Goal: Communication & Community: Answer question/provide support

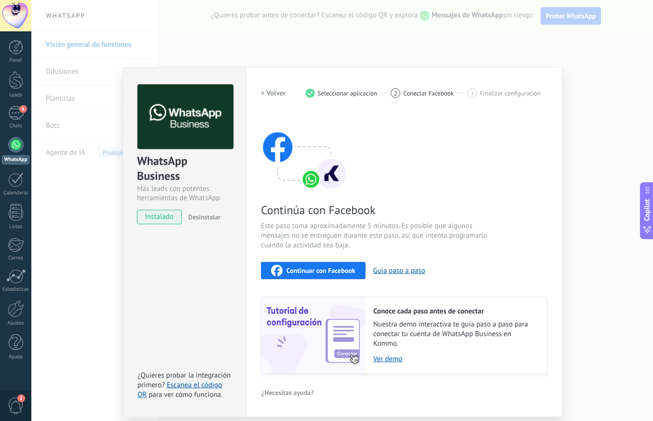
click at [35, 18] on div "WhatsApp Business Más leads con potentes herramientas de WhatsApp instalado Des…" at bounding box center [341, 210] width 621 height 421
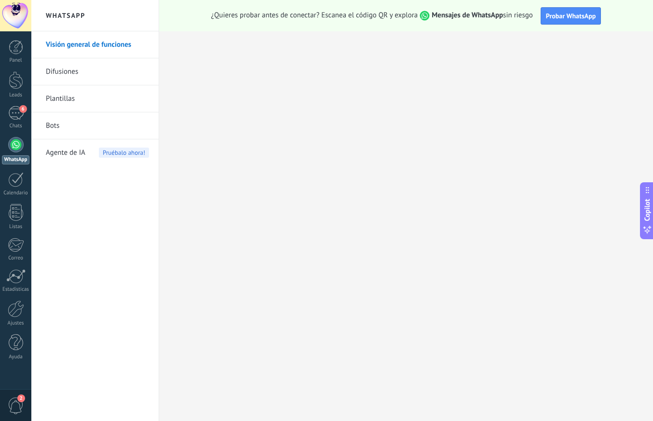
click at [20, 18] on div at bounding box center [15, 15] width 31 height 31
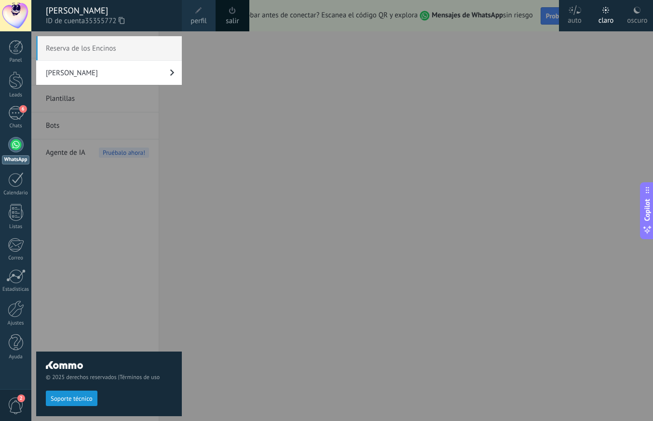
click at [113, 259] on div "Reserva de los Encinos Mayorazgo Tres Torres" at bounding box center [109, 230] width 146 height 389
click at [14, 312] on div at bounding box center [16, 308] width 16 height 17
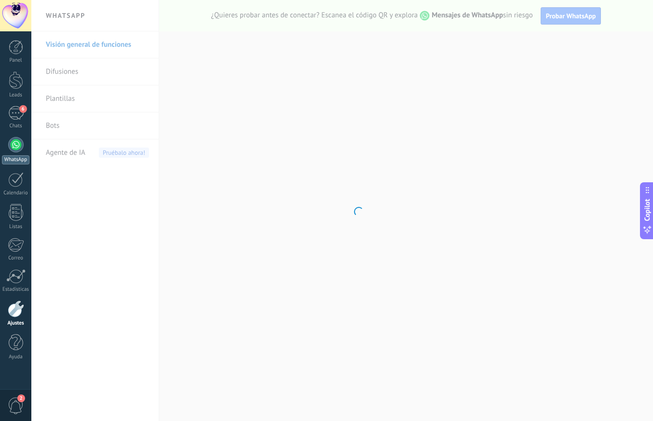
click at [16, 150] on div at bounding box center [15, 144] width 15 height 15
click at [12, 114] on div "6" at bounding box center [15, 113] width 15 height 14
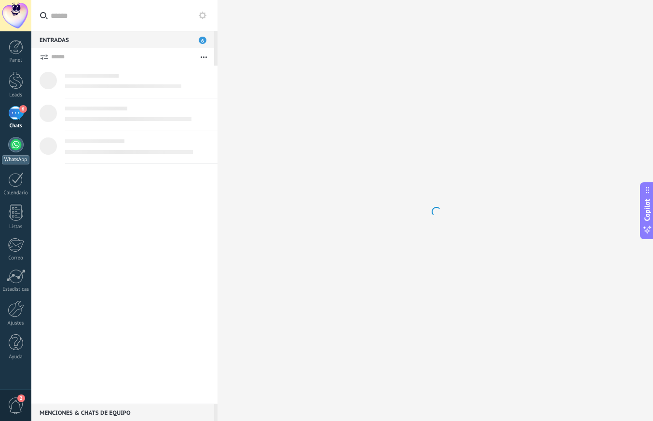
click at [16, 156] on div "WhatsApp" at bounding box center [15, 159] width 27 height 9
click at [17, 115] on div "6" at bounding box center [15, 113] width 15 height 14
click at [15, 92] on div "Leads" at bounding box center [16, 95] width 28 height 6
click at [19, 16] on div at bounding box center [15, 15] width 31 height 31
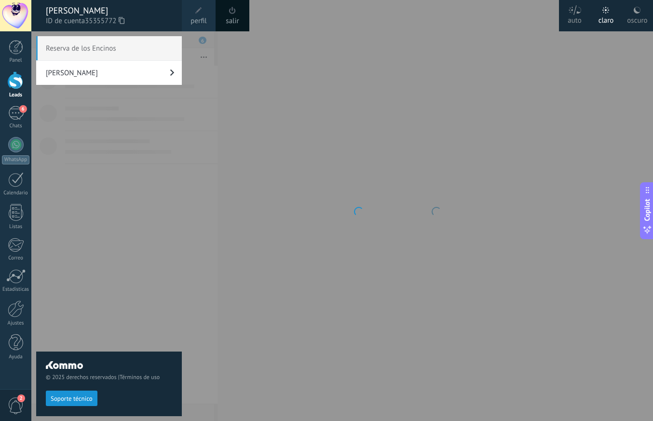
click at [106, 53] on span "Reserva de los Encinos" at bounding box center [109, 48] width 146 height 24
click at [291, 164] on div at bounding box center [357, 210] width 653 height 421
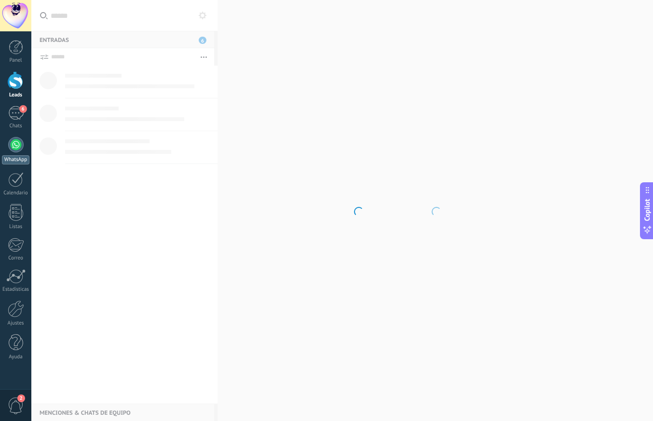
click at [17, 152] on link "WhatsApp" at bounding box center [15, 150] width 31 height 27
click at [18, 147] on div at bounding box center [15, 144] width 15 height 15
click at [18, 15] on div at bounding box center [15, 15] width 31 height 31
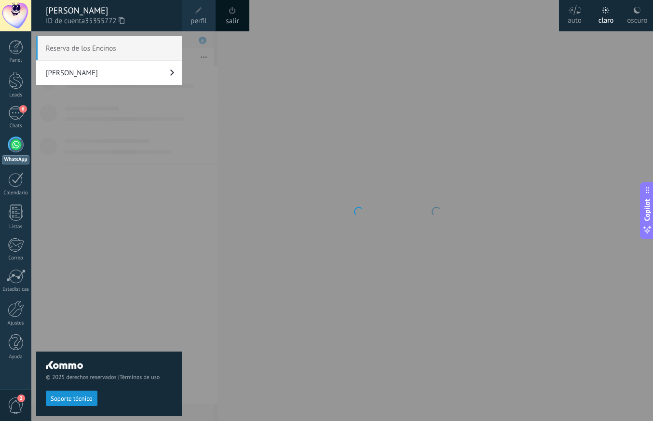
click at [90, 51] on span "Reserva de los Encinos" at bounding box center [109, 48] width 146 height 24
click at [90, 212] on div "Reserva de los Encinos Mayorazgo Tres Torres" at bounding box center [109, 230] width 146 height 389
click at [15, 118] on div "6" at bounding box center [15, 113] width 15 height 14
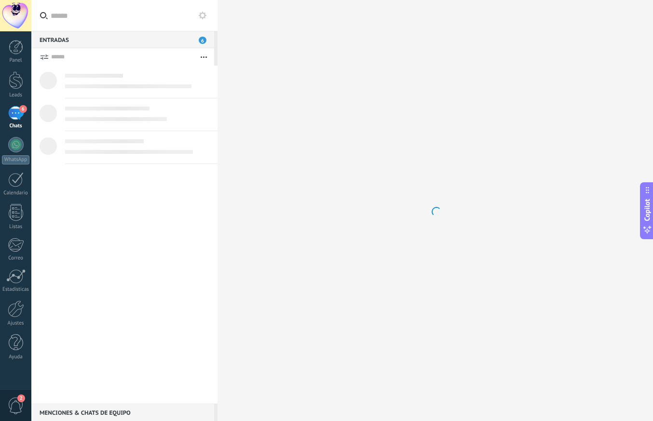
click at [18, 116] on div "6" at bounding box center [15, 113] width 15 height 14
click at [17, 114] on div "6" at bounding box center [15, 113] width 15 height 14
click at [15, 147] on div at bounding box center [15, 144] width 15 height 15
click at [16, 114] on div "6" at bounding box center [15, 113] width 15 height 14
click at [17, 150] on div at bounding box center [15, 144] width 15 height 15
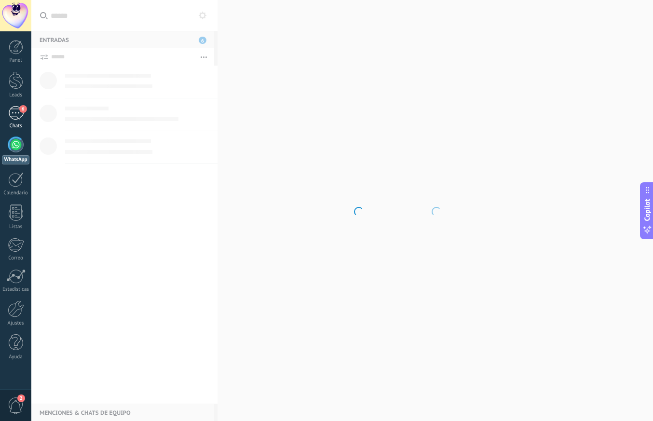
click at [17, 115] on div "6" at bounding box center [15, 113] width 15 height 14
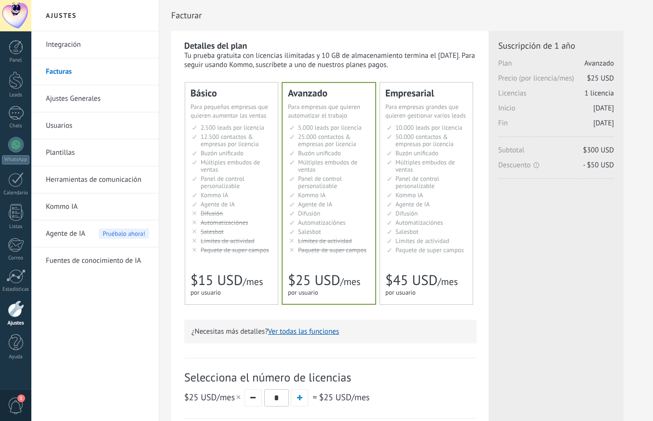
click at [7, 15] on div at bounding box center [15, 15] width 31 height 31
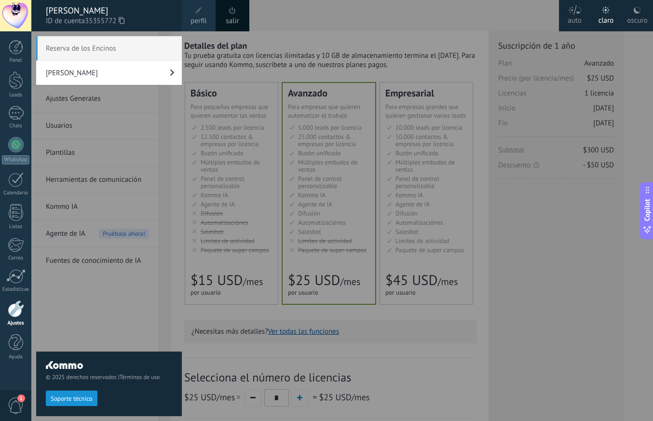
click at [93, 72] on link "[PERSON_NAME]" at bounding box center [109, 73] width 146 height 24
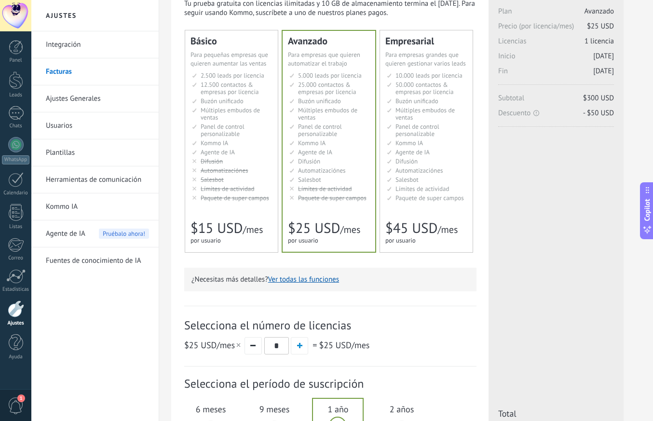
scroll to position [71, 0]
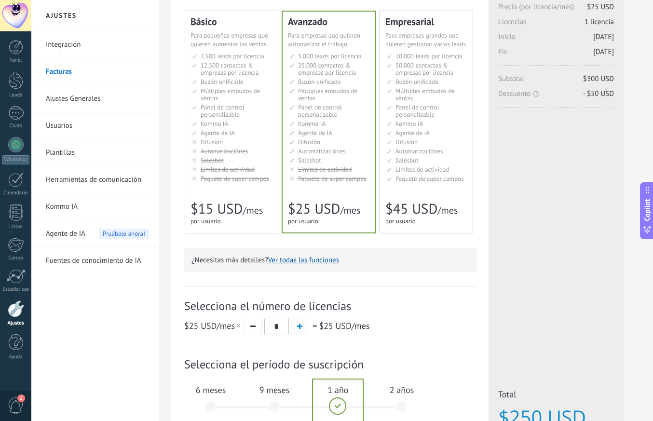
click at [302, 329] on span "button" at bounding box center [299, 325] width 5 height 5
type input "*"
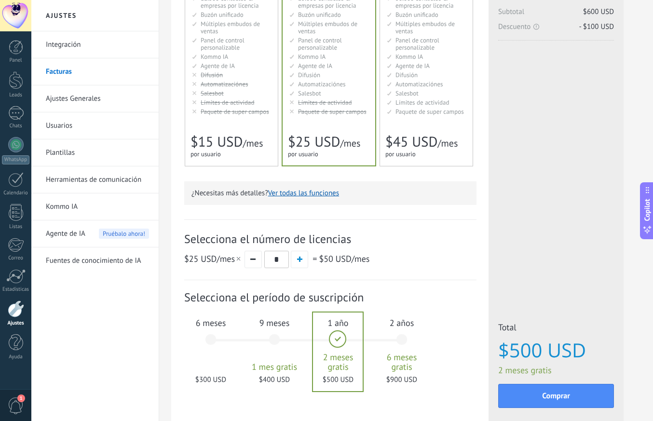
scroll to position [160, 0]
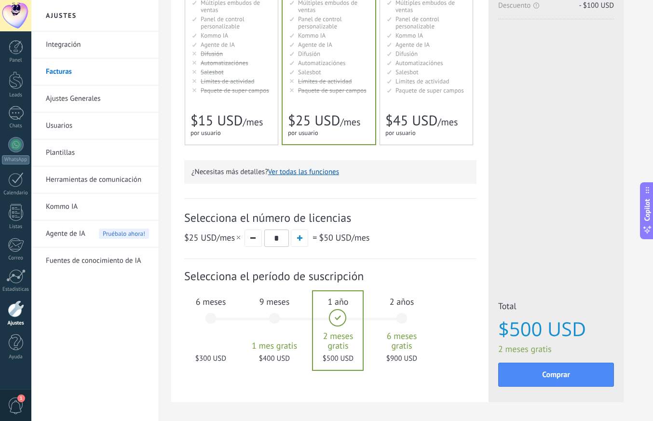
click at [209, 322] on div "6 meses $300 USD" at bounding box center [211, 323] width 52 height 68
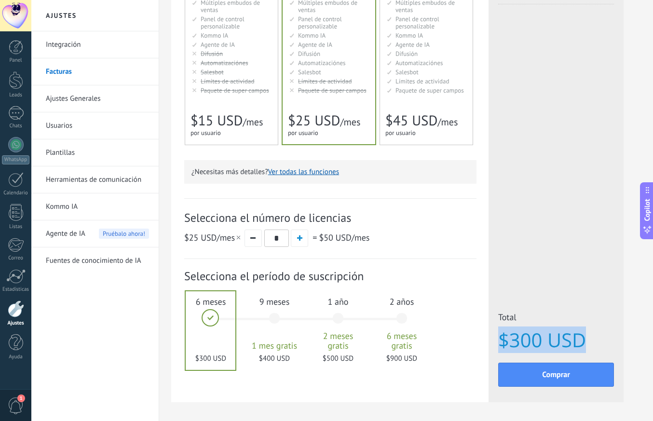
drag, startPoint x: 503, startPoint y: 336, endPoint x: 582, endPoint y: 339, distance: 79.1
click at [582, 339] on span "$300 USD" at bounding box center [556, 339] width 116 height 21
click at [559, 268] on div "Licencias adicionales Plan Avanzado Precio (por licencia/mes) $25 USD Nuevas li…" at bounding box center [555, 136] width 135 height 531
click at [16, 309] on div at bounding box center [16, 308] width 16 height 17
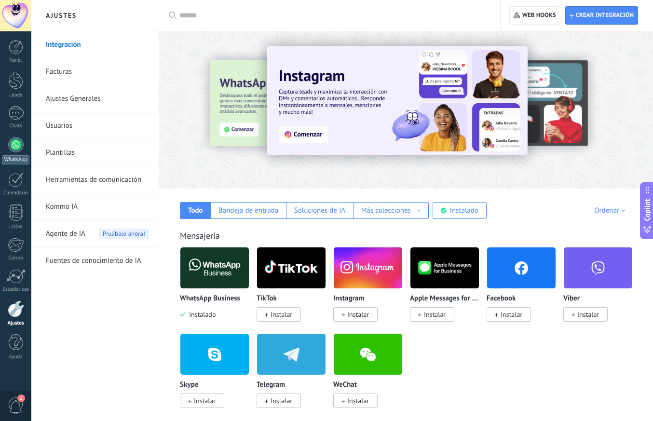
click at [16, 158] on div "WhatsApp" at bounding box center [15, 159] width 27 height 9
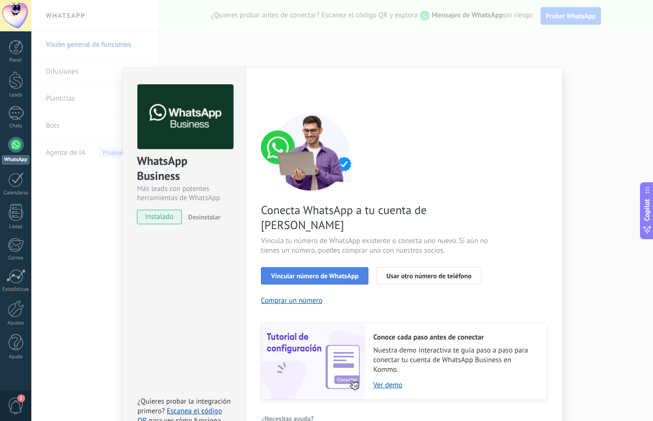
click at [296, 272] on span "Vincular número de WhatsApp" at bounding box center [314, 275] width 87 height 7
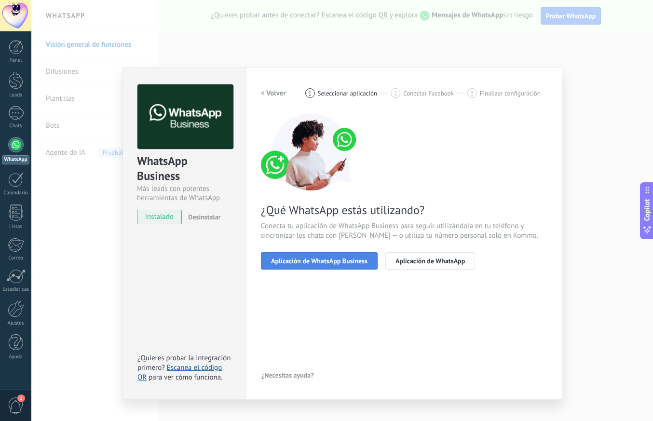
click at [333, 265] on button "Aplicación de WhatsApp Business" at bounding box center [319, 260] width 117 height 17
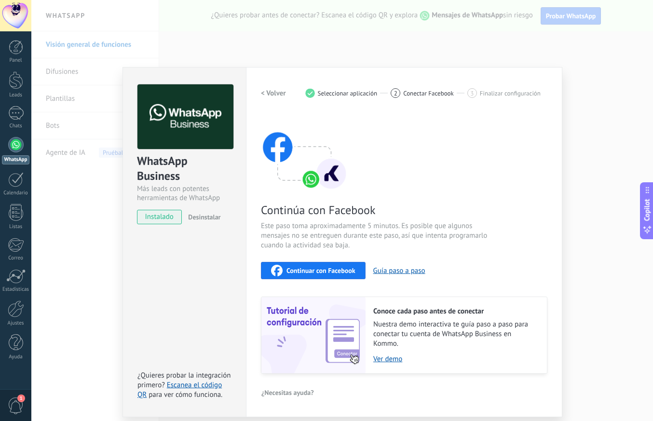
click at [312, 271] on span "Continuar con Facebook" at bounding box center [320, 270] width 69 height 7
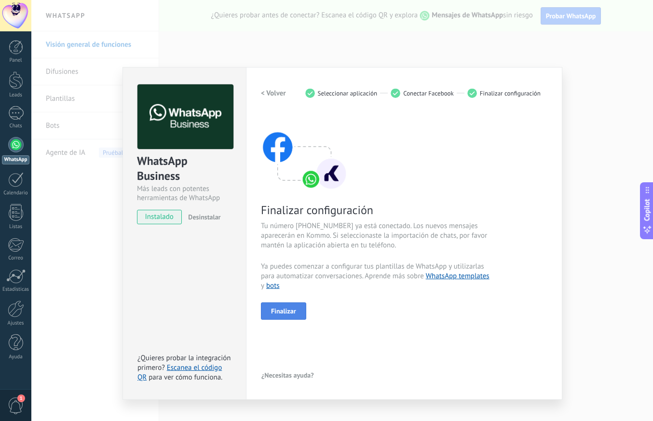
click at [283, 314] on span "Finalizar" at bounding box center [283, 310] width 25 height 7
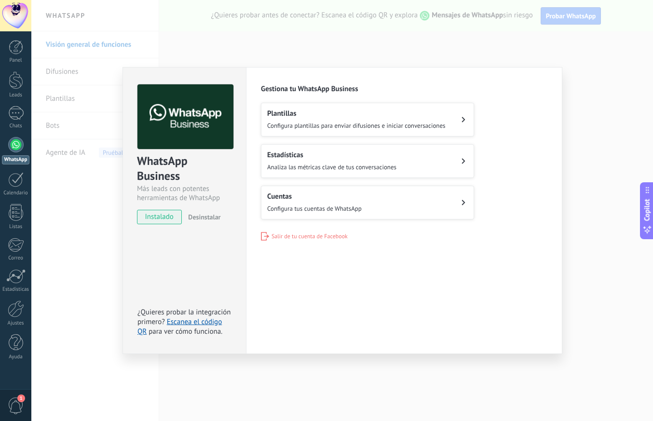
click at [623, 107] on div "WhatsApp Business Más leads con potentes herramientas de WhatsApp instalado Des…" at bounding box center [341, 210] width 621 height 421
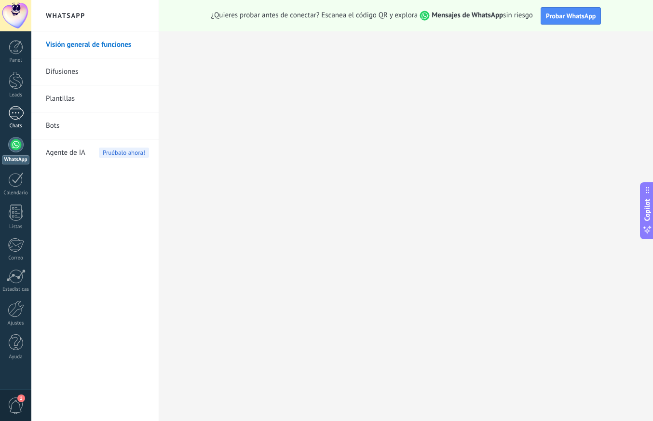
click at [15, 118] on div at bounding box center [15, 113] width 15 height 14
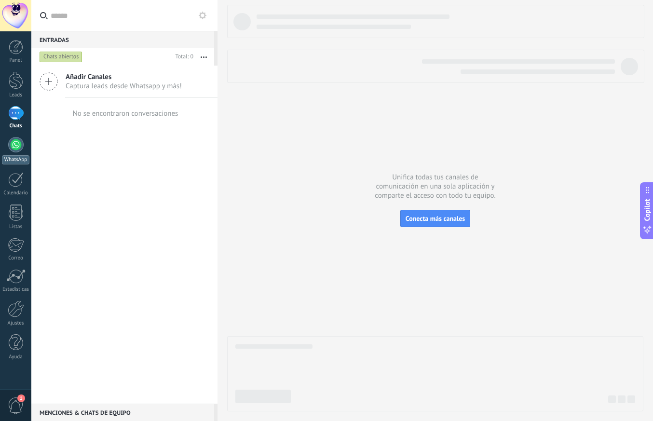
click at [14, 151] on div at bounding box center [15, 144] width 15 height 15
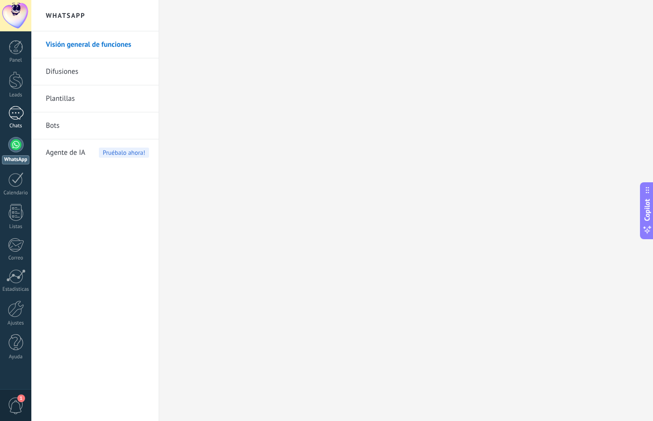
click at [13, 118] on div at bounding box center [15, 113] width 15 height 14
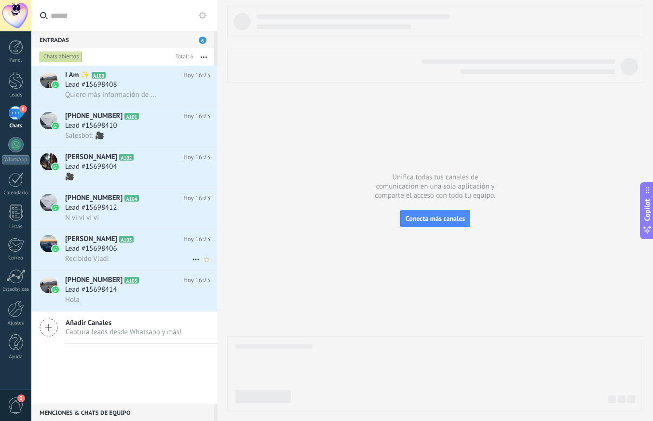
click at [103, 253] on div "Recibido Vladi" at bounding box center [137, 258] width 145 height 10
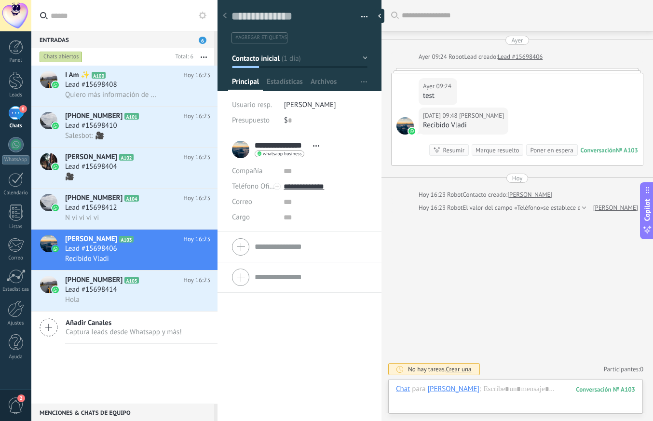
scroll to position [14, 0]
click at [117, 93] on span "Quiero más información de los lotes" at bounding box center [111, 94] width 92 height 9
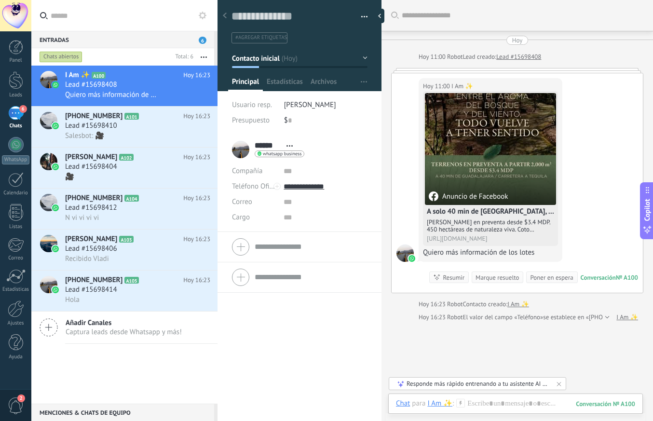
click at [225, 17] on use at bounding box center [225, 16] width 4 height 6
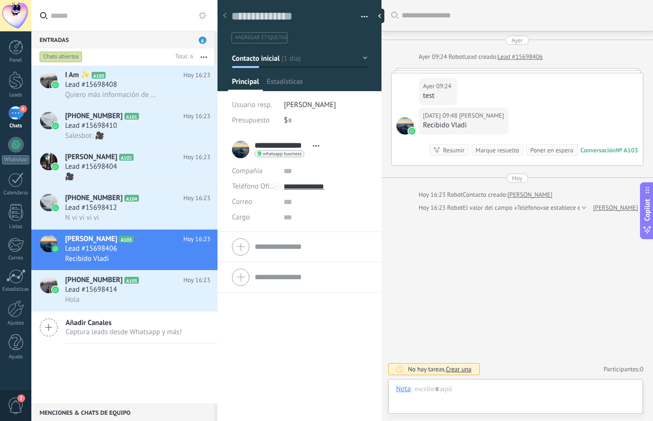
scroll to position [14, 0]
click at [100, 214] on h3 "N vi vi vi vi" at bounding box center [84, 218] width 39 height 10
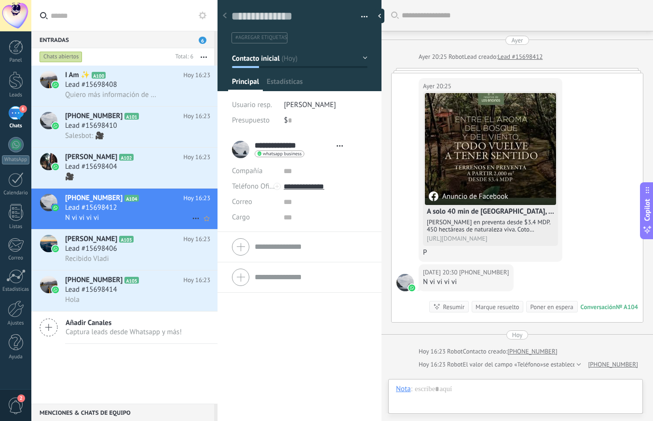
type textarea "**********"
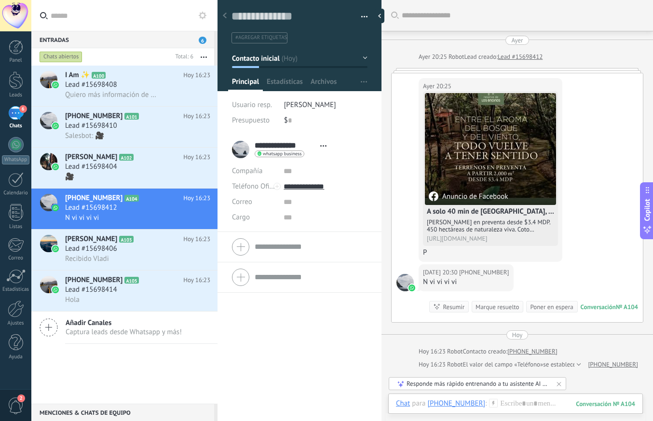
click at [14, 19] on div at bounding box center [15, 15] width 31 height 31
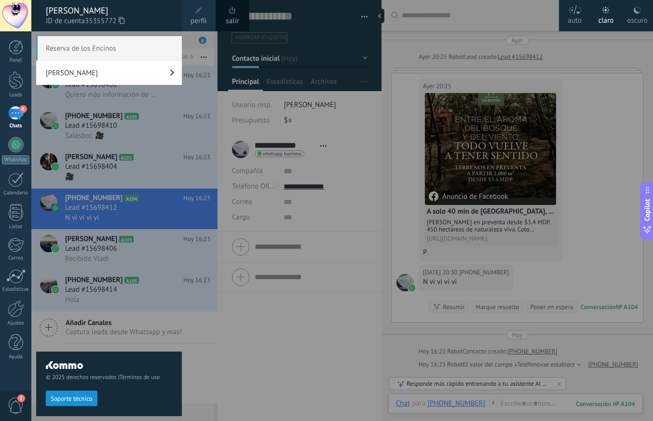
click at [234, 18] on link "salir" at bounding box center [232, 21] width 13 height 11
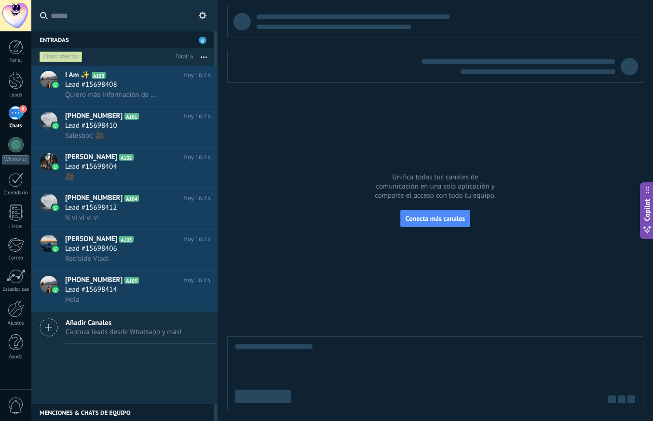
click at [17, 119] on div "6" at bounding box center [15, 113] width 15 height 14
click at [16, 153] on link "WhatsApp" at bounding box center [15, 150] width 31 height 27
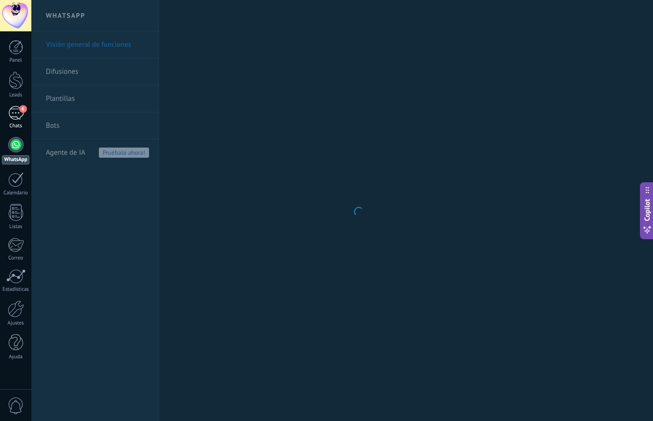
click at [15, 117] on div "6" at bounding box center [15, 113] width 15 height 14
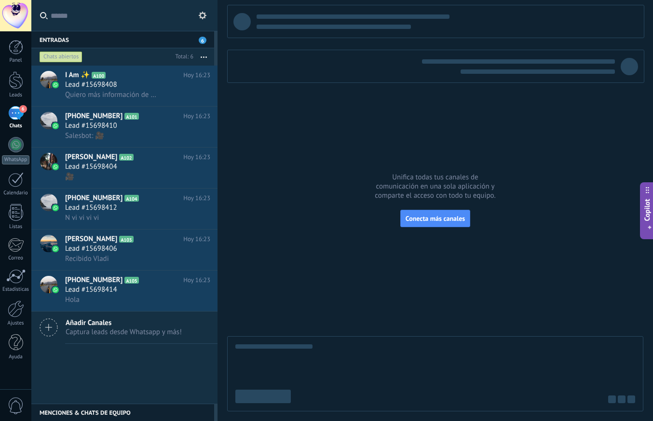
click at [18, 16] on div at bounding box center [15, 15] width 31 height 31
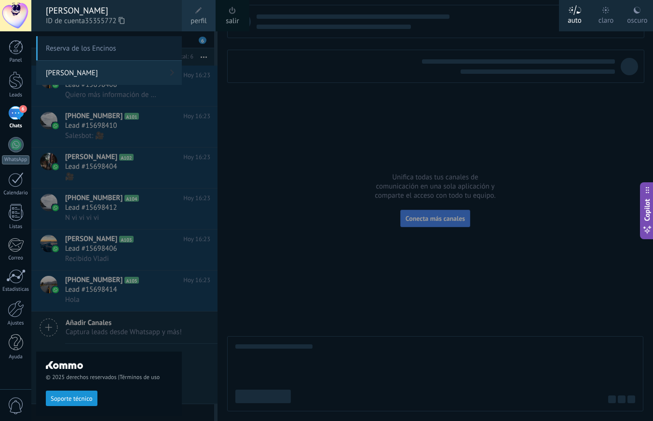
click at [89, 50] on span "Reserva de los Encinos" at bounding box center [109, 48] width 146 height 24
click at [87, 70] on link "[PERSON_NAME]" at bounding box center [109, 73] width 146 height 24
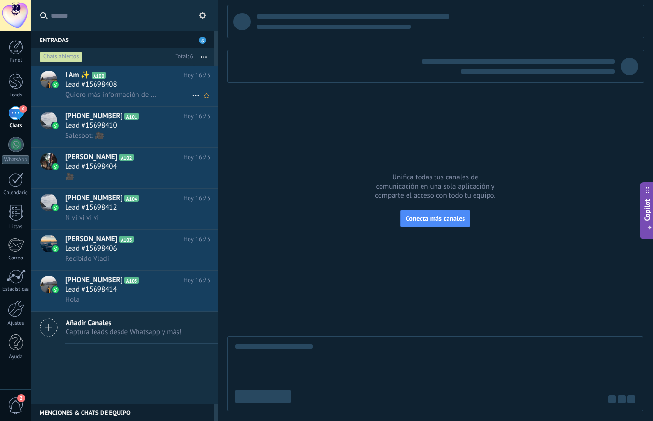
click at [131, 90] on span "Quiero más información de los lotes" at bounding box center [111, 94] width 92 height 9
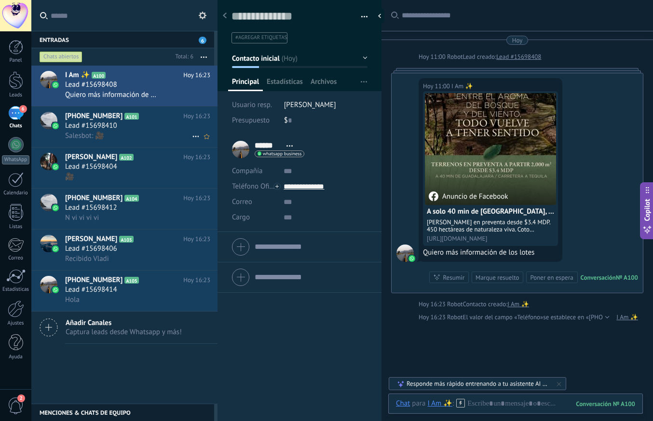
click at [102, 118] on span "[PHONE_NUMBER]" at bounding box center [93, 116] width 57 height 10
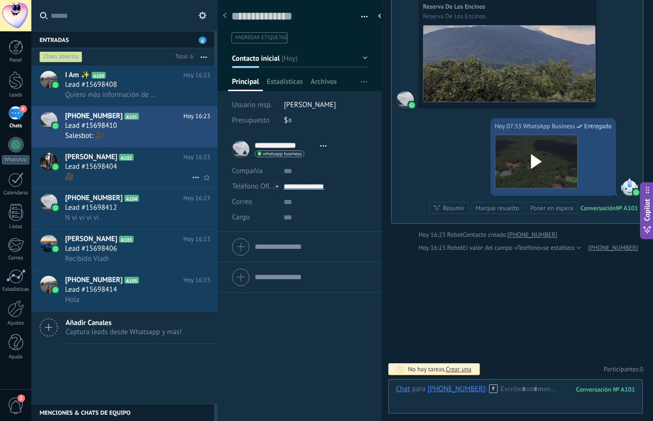
scroll to position [433, 0]
click at [103, 162] on span "Lead #15698404" at bounding box center [91, 167] width 52 height 10
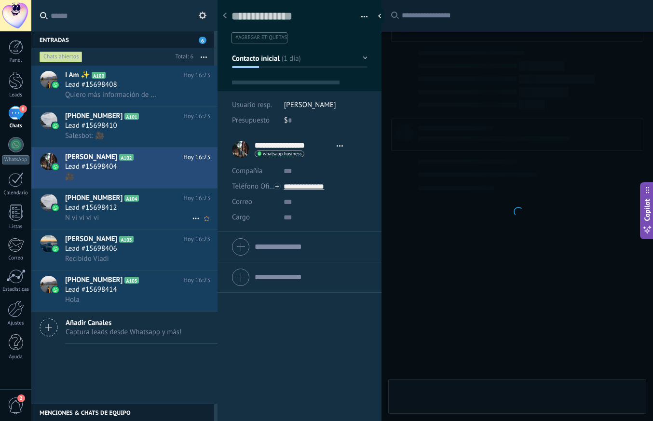
scroll to position [14, 0]
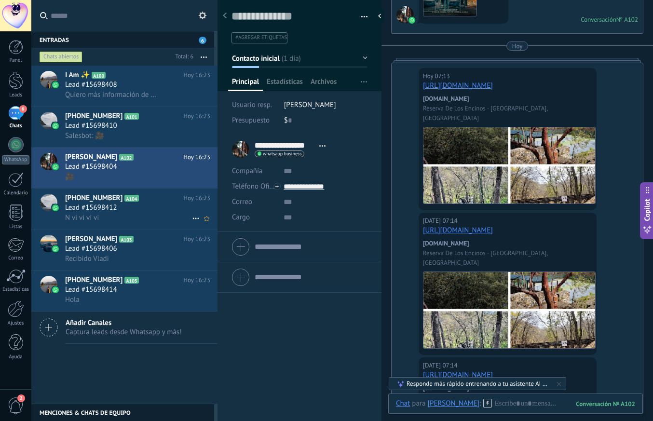
click at [108, 210] on span "Lead #15698412" at bounding box center [91, 208] width 52 height 10
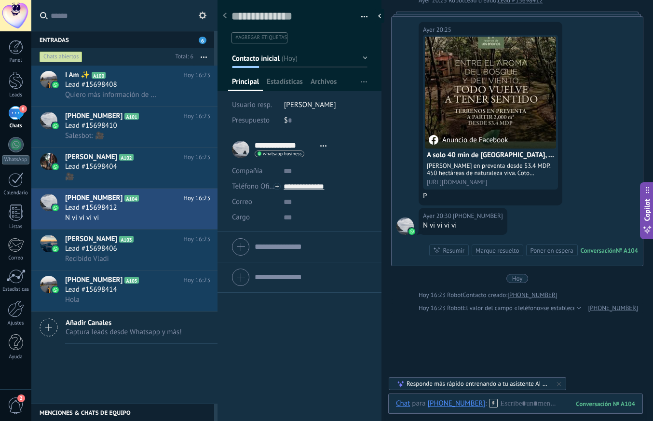
scroll to position [61, 0]
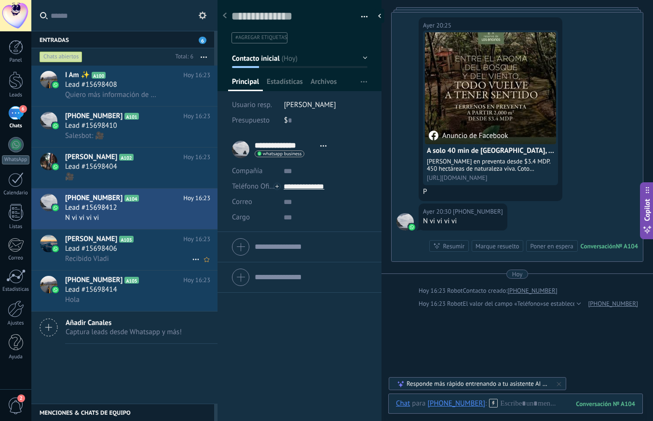
click at [101, 241] on span "[PERSON_NAME]" at bounding box center [91, 239] width 52 height 10
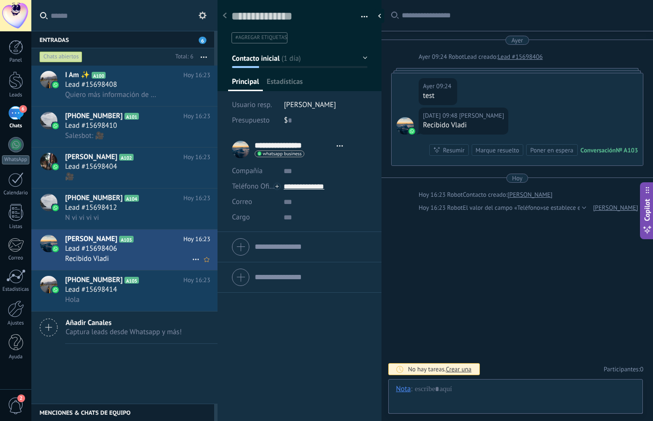
scroll to position [14, 0]
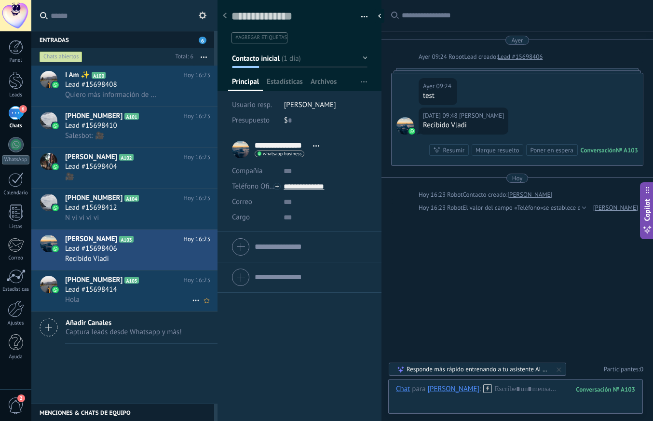
click at [118, 287] on h3 "Lead #15698414" at bounding box center [93, 290] width 57 height 10
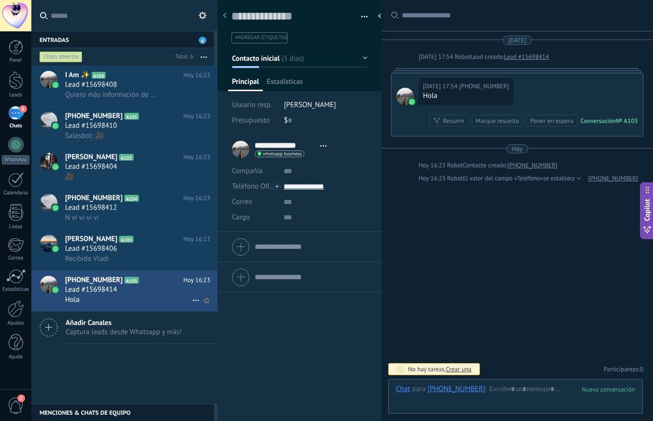
scroll to position [14, 0]
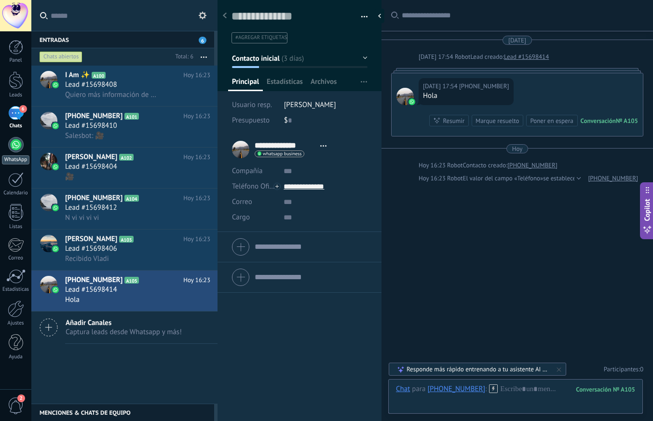
click at [18, 155] on div "WhatsApp" at bounding box center [15, 159] width 27 height 9
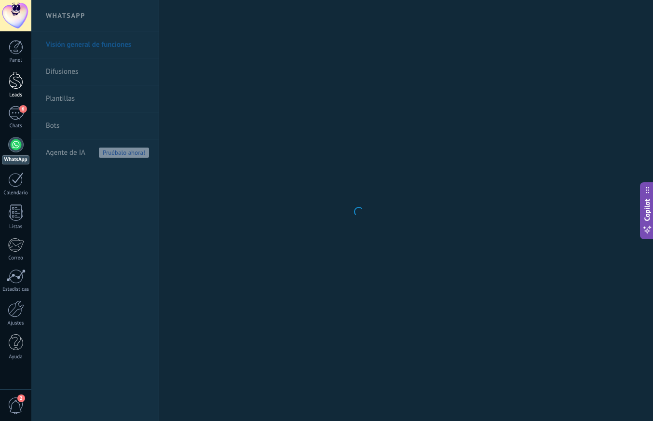
click at [13, 83] on div at bounding box center [16, 80] width 14 height 18
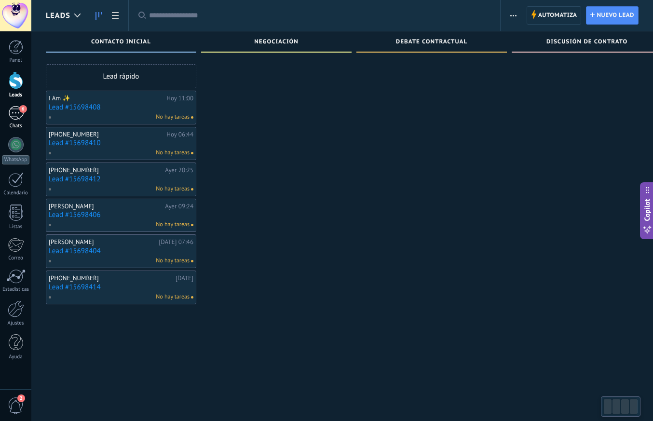
click at [17, 114] on div "6" at bounding box center [15, 113] width 15 height 14
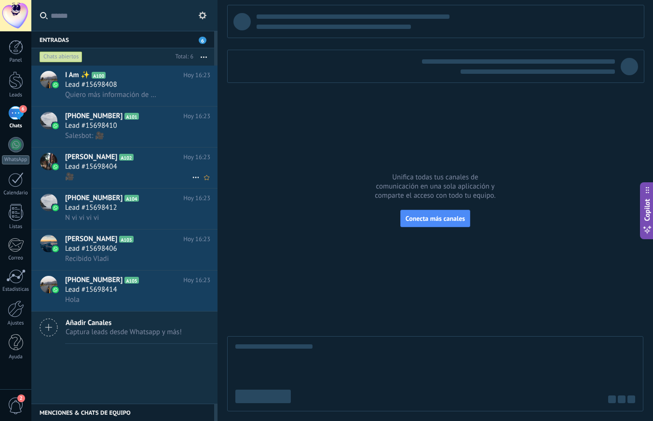
click at [114, 166] on span "Lead #15698404" at bounding box center [91, 167] width 52 height 10
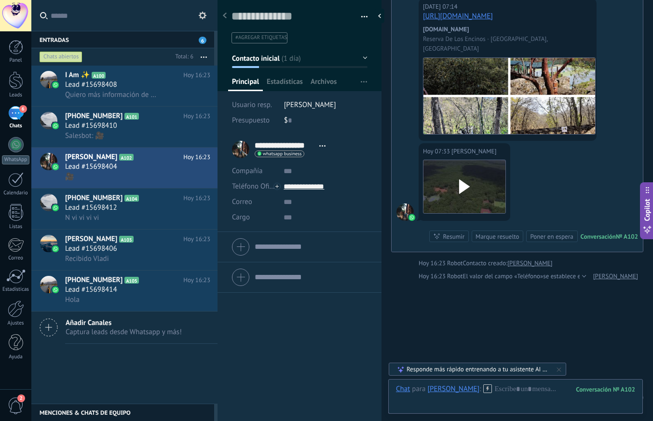
scroll to position [536, 0]
click at [524, 395] on div at bounding box center [515, 398] width 239 height 29
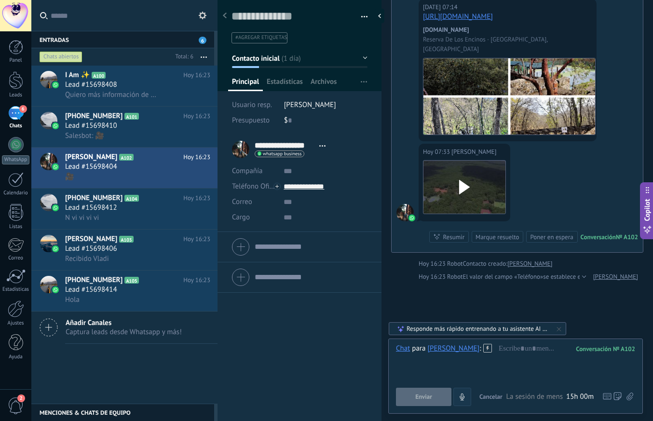
click at [461, 398] on icon "4" at bounding box center [462, 397] width 8 height 8
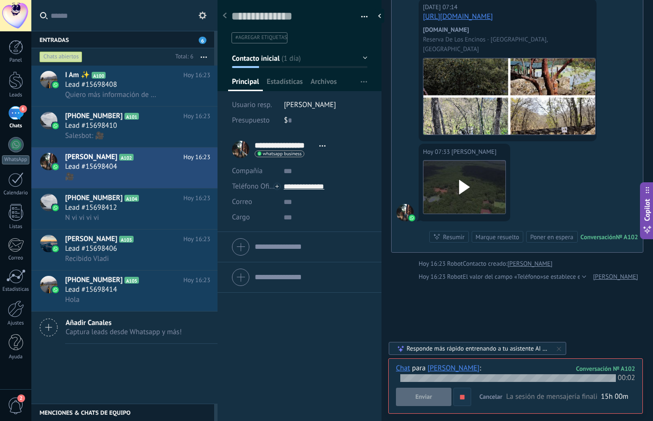
click at [461, 400] on icon "button" at bounding box center [462, 397] width 8 height 8
click at [437, 399] on button "Enviar" at bounding box center [423, 396] width 55 height 18
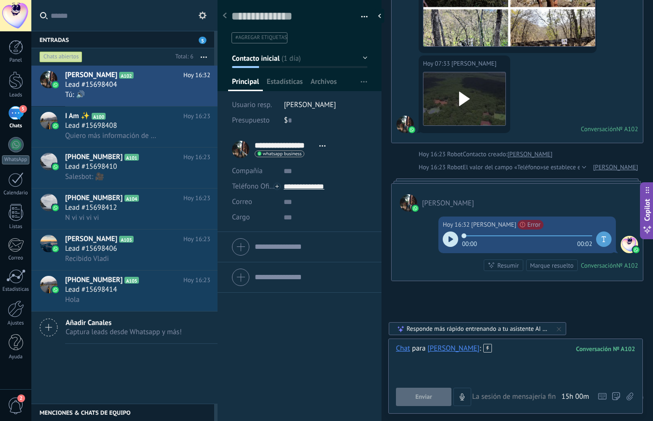
scroll to position [624, 0]
click at [162, 96] on div "Tú: 🔊" at bounding box center [137, 95] width 145 height 10
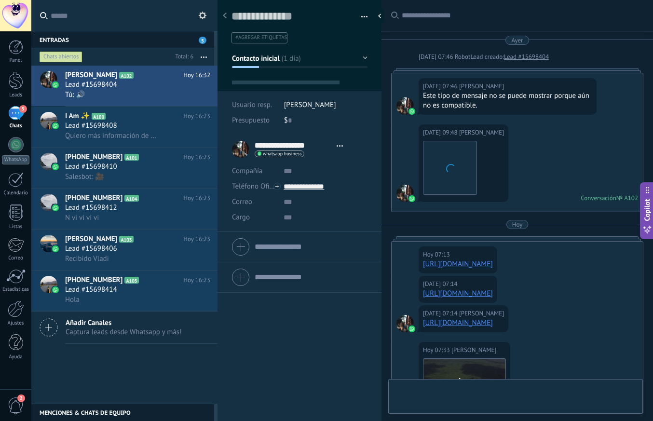
type textarea "**********"
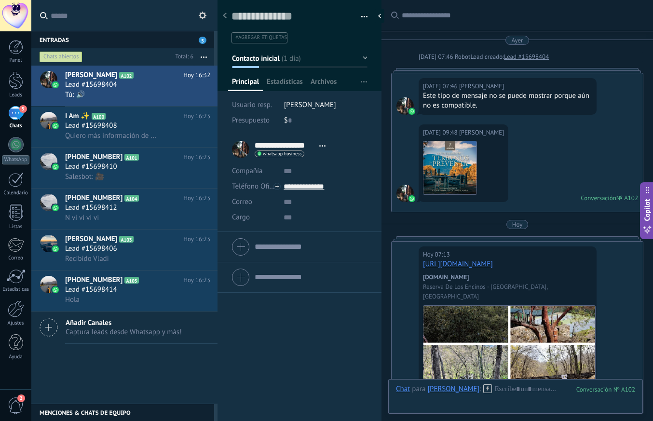
scroll to position [622, 0]
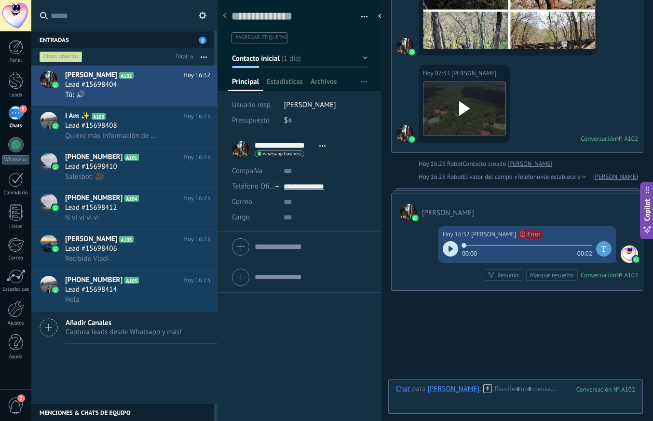
click at [451, 241] on div at bounding box center [449, 248] width 15 height 15
